Goal: Information Seeking & Learning: Check status

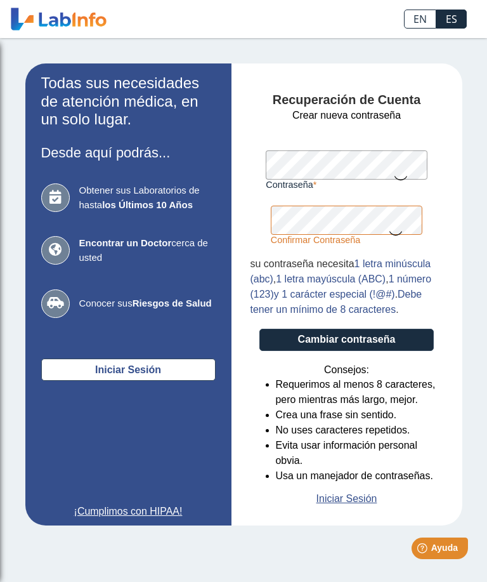
click at [366, 341] on button "Cambiar contraseña" at bounding box center [347, 340] width 175 height 22
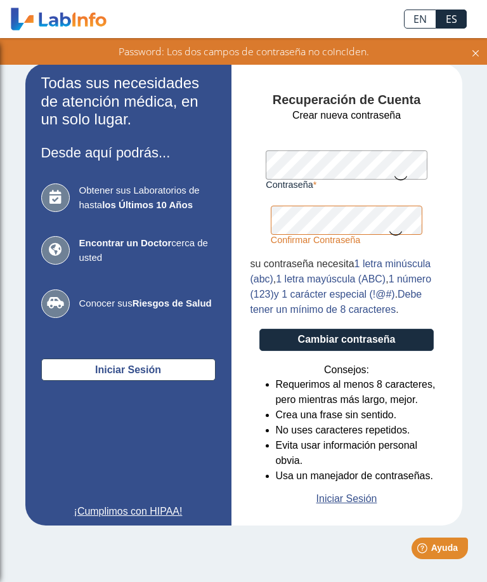
click at [370, 343] on button "Cambiar contraseña" at bounding box center [347, 340] width 175 height 22
click at [408, 166] on icon at bounding box center [401, 177] width 15 height 25
click at [425, 189] on label "Contraseña" at bounding box center [346, 185] width 161 height 10
click at [402, 223] on icon at bounding box center [395, 232] width 15 height 25
click at [392, 345] on button "Cambiar contraseña" at bounding box center [347, 340] width 175 height 22
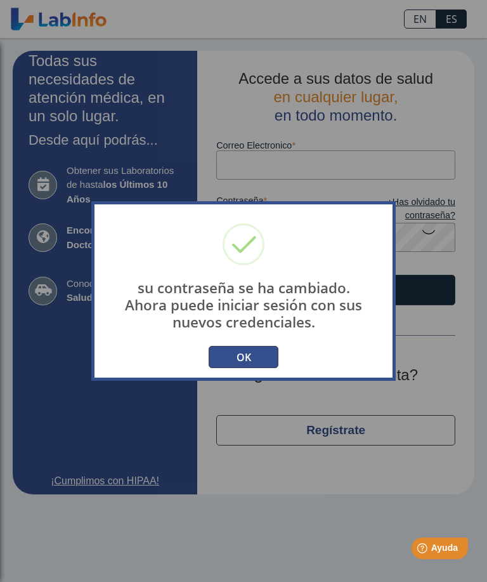
click at [239, 352] on button "OK" at bounding box center [244, 357] width 70 height 22
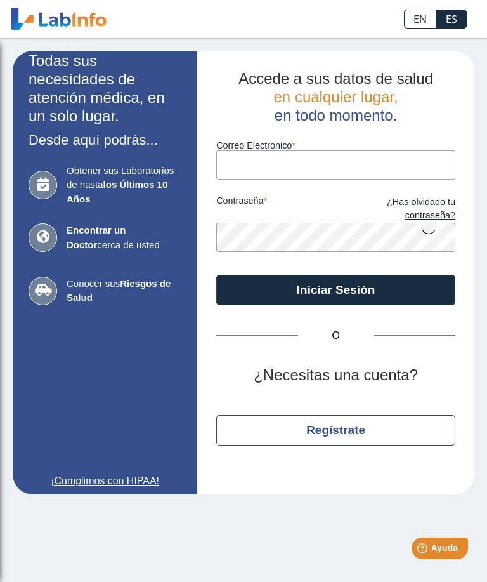
click at [315, 169] on input "Correo Electronico" at bounding box center [335, 164] width 239 height 29
type input "[EMAIL_ADDRESS][DOMAIN_NAME]"
click at [336, 289] on button "Iniciar Sesión" at bounding box center [335, 290] width 239 height 30
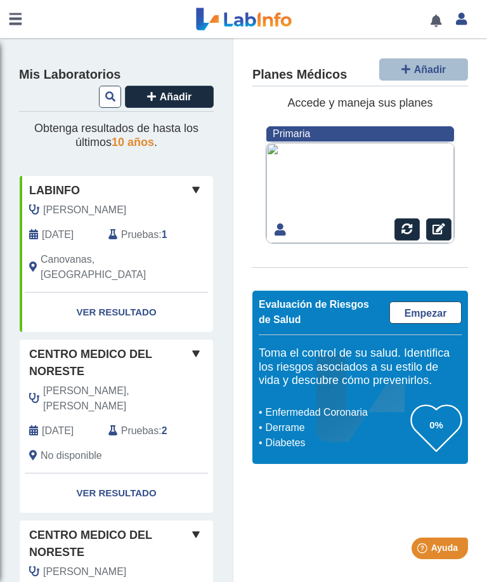
click at [435, 25] on link at bounding box center [436, 21] width 26 height 10
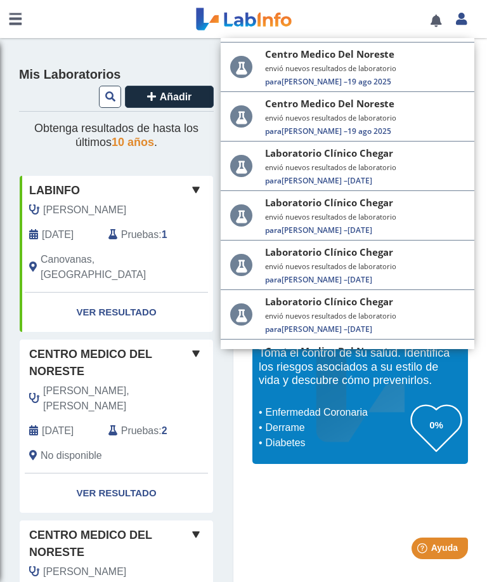
scroll to position [197, 0]
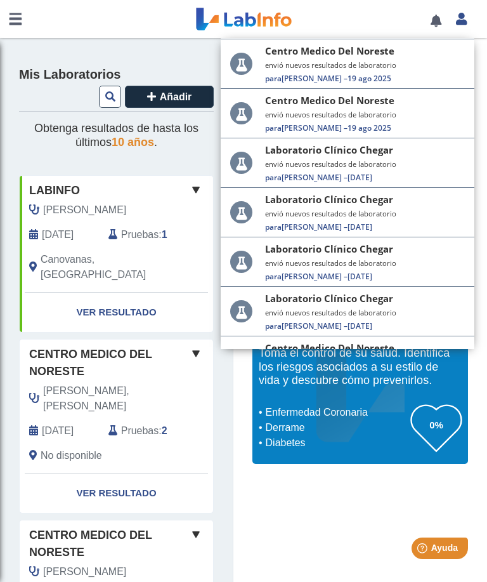
click at [425, 119] on small "envió nuevos resultados de laboratorio" at bounding box center [365, 115] width 200 height 10
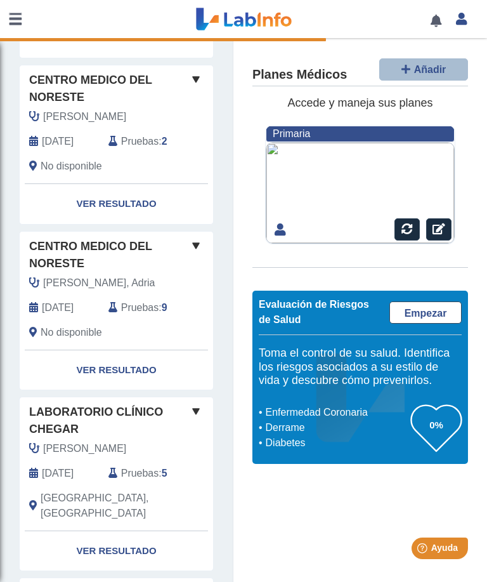
scroll to position [499, 0]
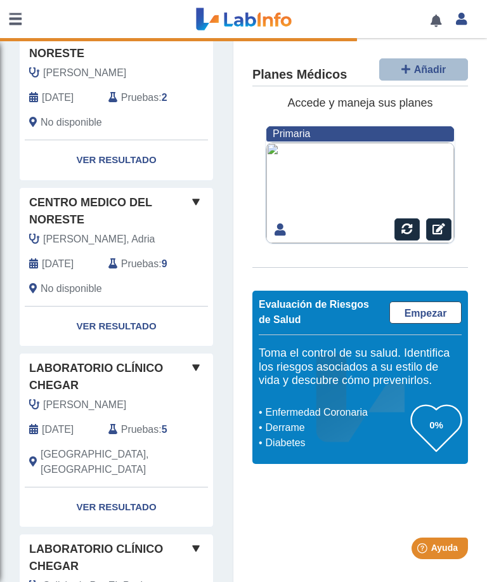
click at [150, 347] on link "Ver Resultado" at bounding box center [117, 327] width 194 height 40
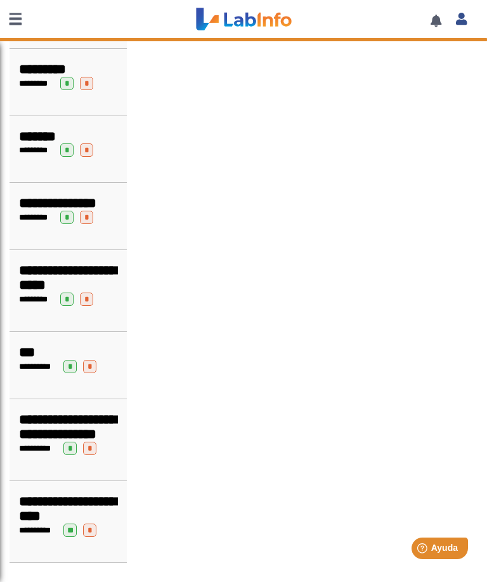
scroll to position [1, 0]
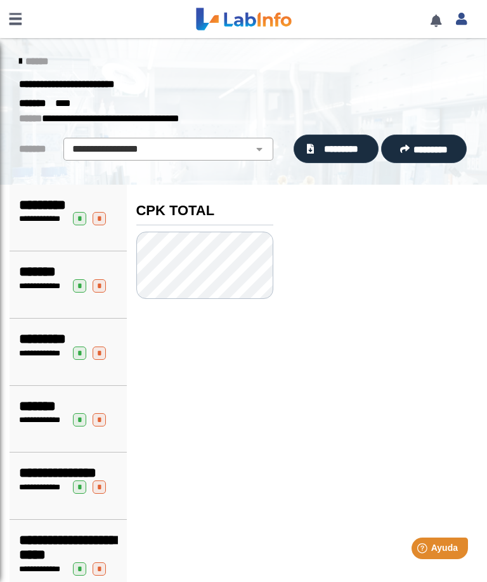
click at [263, 156] on select "**********" at bounding box center [168, 149] width 202 height 15
select select "***"
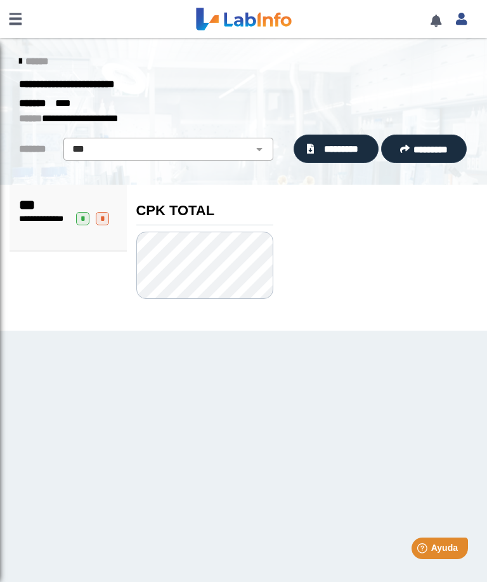
click at [268, 153] on select "**********" at bounding box center [168, 149] width 202 height 15
select select
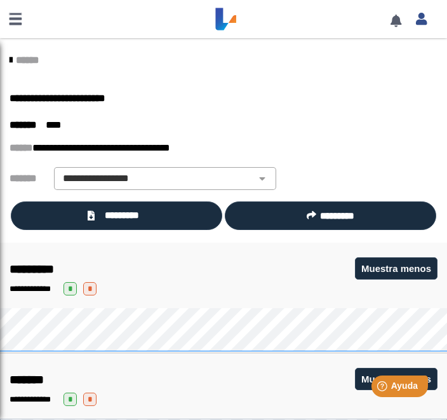
scroll to position [-1, 0]
click at [395, 19] on link at bounding box center [396, 21] width 26 height 10
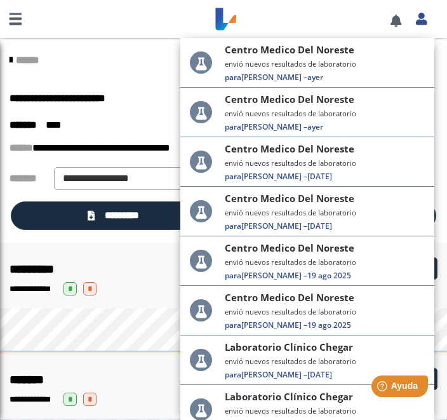
scroll to position [0, 0]
click at [354, 68] on small "envió nuevos resultados de laboratorio" at bounding box center [325, 64] width 200 height 10
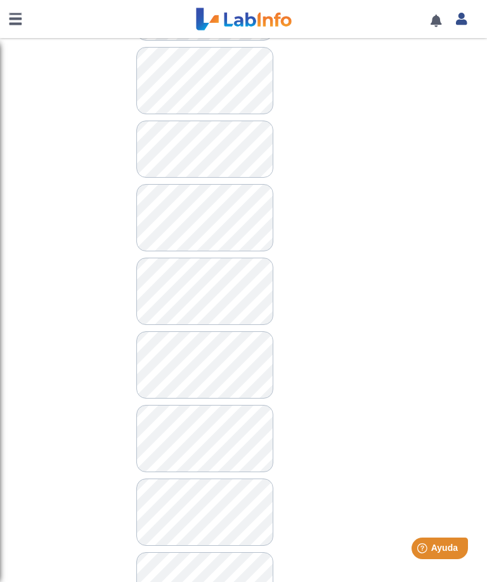
scroll to position [852, 0]
